Goal: Information Seeking & Learning: Learn about a topic

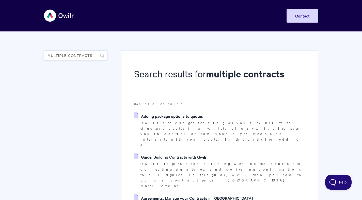
click at [80, 55] on input "multiple contracts" at bounding box center [75, 56] width 63 height 10
drag, startPoint x: 97, startPoint y: 56, endPoint x: 32, endPoint y: 55, distance: 64.6
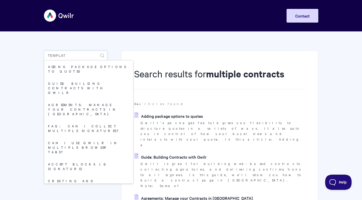
type input "template"
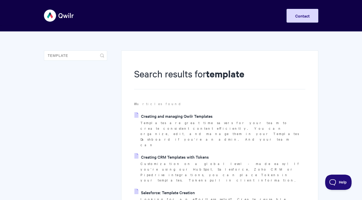
click at [201, 117] on link "Creating and managing Qwilr Templates" at bounding box center [173, 116] width 78 height 8
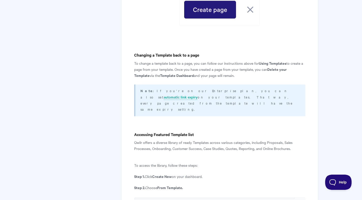
scroll to position [1928, 0]
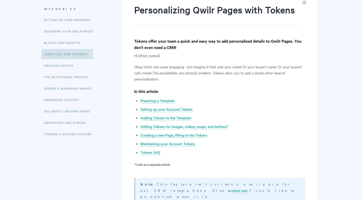
scroll to position [82, 0]
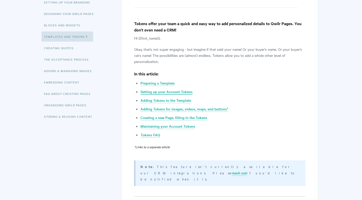
click at [177, 93] on link "Setting up your Account Tokens" at bounding box center [167, 92] width 52 height 6
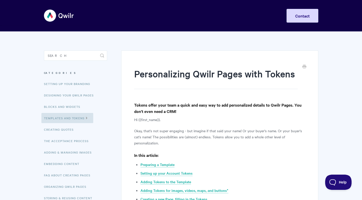
click at [69, 62] on aside "Toggle Search Categories Setting up your Branding Designing Your Qwilr Pages Bl…" at bounding box center [75, 131] width 63 height 161
click at [71, 58] on input "Search" at bounding box center [75, 56] width 63 height 10
click at [72, 53] on input "Search" at bounding box center [75, 56] width 63 height 10
type input "c"
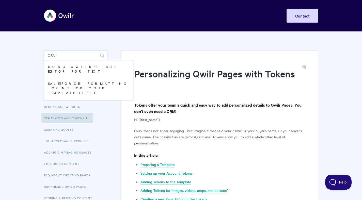
type input "csv"
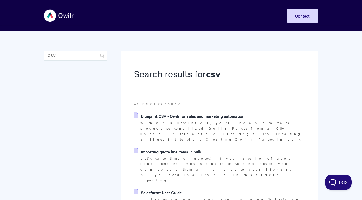
click at [230, 118] on link "Blueprint CSV - Qwilr for sales and marketing automation" at bounding box center [189, 116] width 110 height 8
